Goal: Task Accomplishment & Management: Use online tool/utility

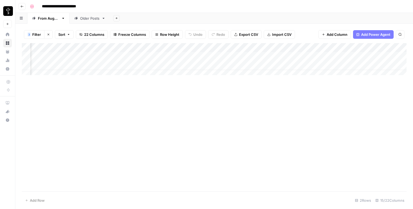
scroll to position [0, 351]
click at [57, 55] on div "Add Column" at bounding box center [214, 61] width 385 height 36
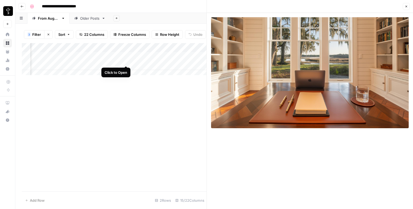
click at [127, 59] on div "Add Column" at bounding box center [114, 61] width 185 height 36
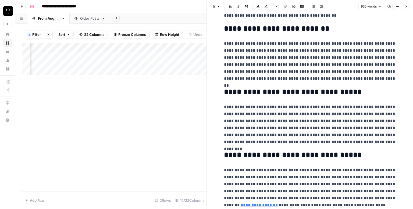
scroll to position [598, 0]
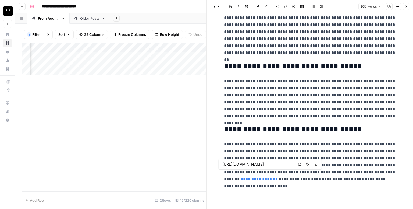
click at [278, 177] on link "**********" at bounding box center [259, 179] width 37 height 4
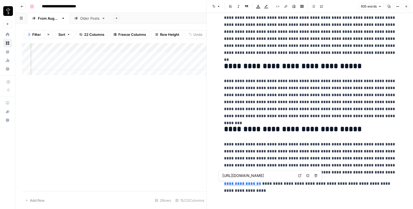
click at [300, 177] on link "Open in a new tab" at bounding box center [299, 175] width 7 height 7
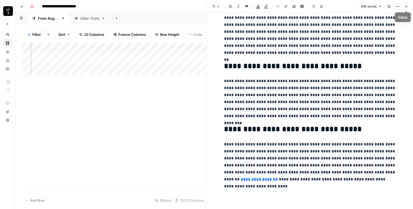
click at [405, 6] on icon "button" at bounding box center [406, 6] width 3 height 3
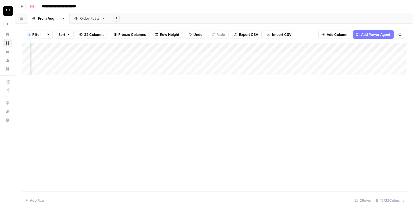
click at [237, 56] on div "Add Column" at bounding box center [214, 61] width 385 height 36
click at [385, 56] on div "Add Column" at bounding box center [214, 61] width 385 height 36
click at [379, 56] on div "Add Column" at bounding box center [214, 61] width 385 height 36
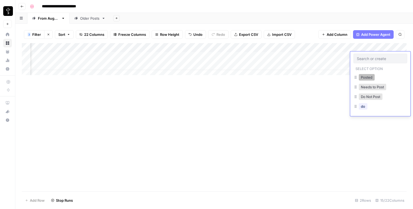
click at [363, 80] on button "Posted" at bounding box center [367, 77] width 16 height 6
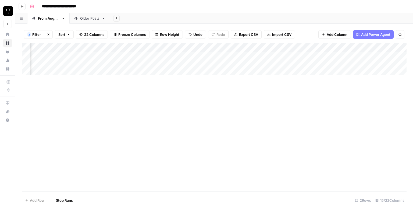
click at [58, 66] on div "Add Column" at bounding box center [214, 61] width 385 height 36
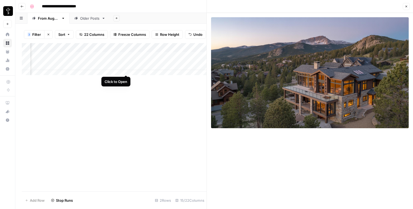
click at [126, 70] on div "Add Column" at bounding box center [114, 61] width 185 height 36
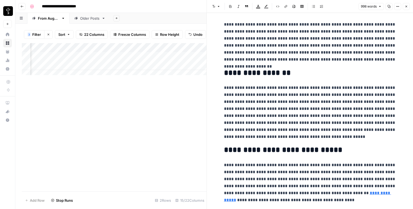
scroll to position [619, 0]
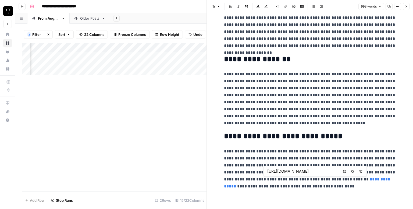
click at [342, 170] on link "Open in a new tab" at bounding box center [344, 170] width 7 height 7
click at [405, 6] on icon "button" at bounding box center [406, 6] width 3 height 3
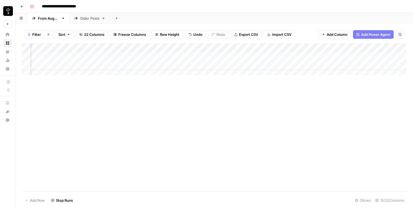
click at [229, 65] on div "Add Column" at bounding box center [214, 61] width 385 height 36
click at [378, 66] on div "Add Column" at bounding box center [214, 61] width 385 height 36
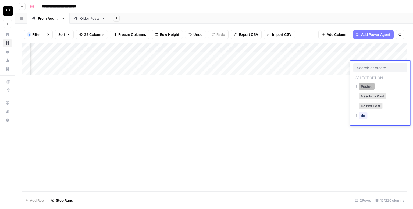
click at [363, 87] on button "Posted" at bounding box center [367, 86] width 16 height 6
